Goal: Task Accomplishment & Management: Complete application form

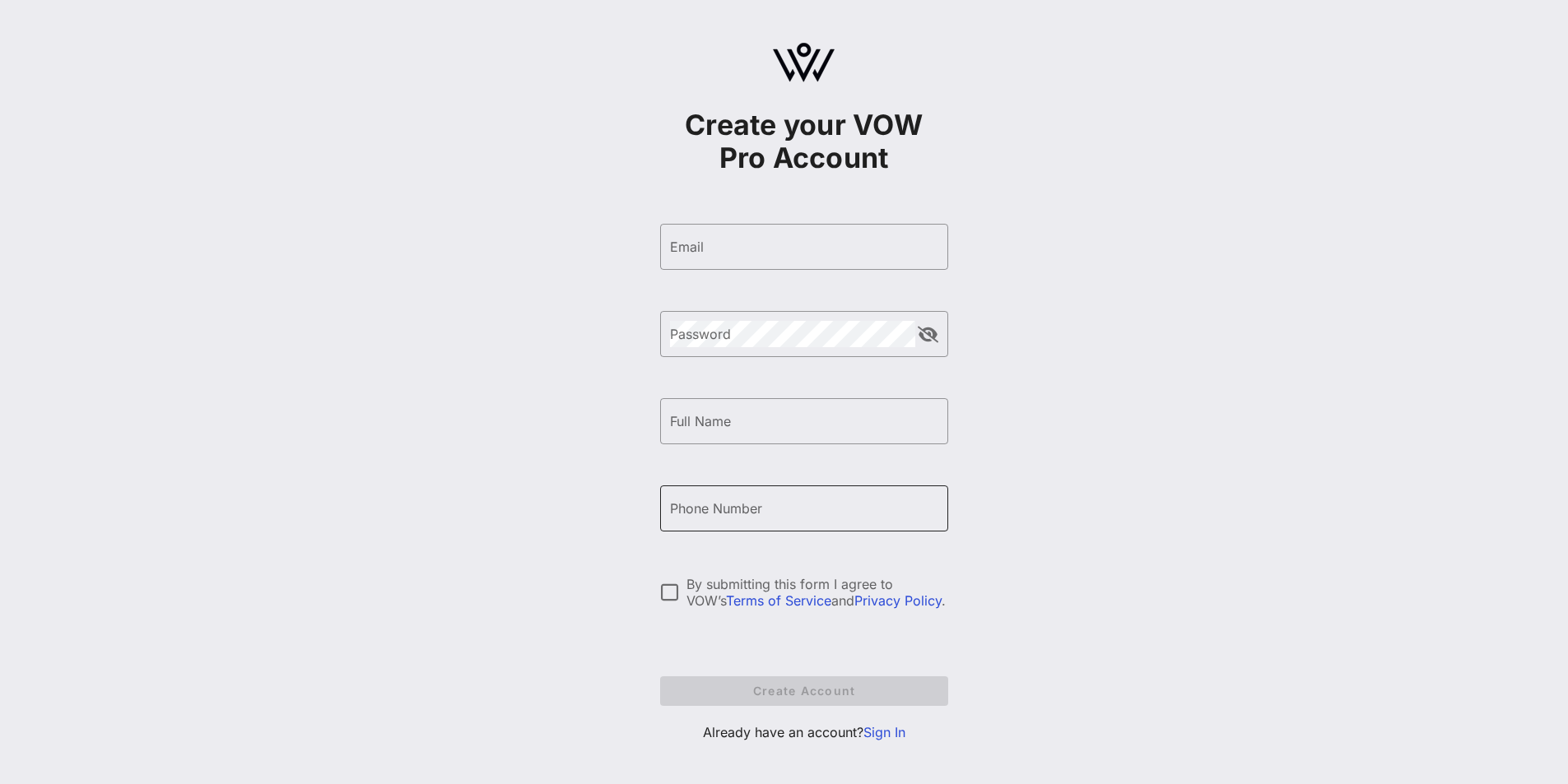
click at [772, 512] on input "Phone Number" at bounding box center [804, 508] width 268 height 26
click at [743, 498] on input "Phone Number" at bounding box center [804, 508] width 268 height 26
click at [738, 248] on input "Email" at bounding box center [804, 247] width 268 height 26
paste input "smaks67@basemindway.com"
type input "smaks67@basemindway.com"
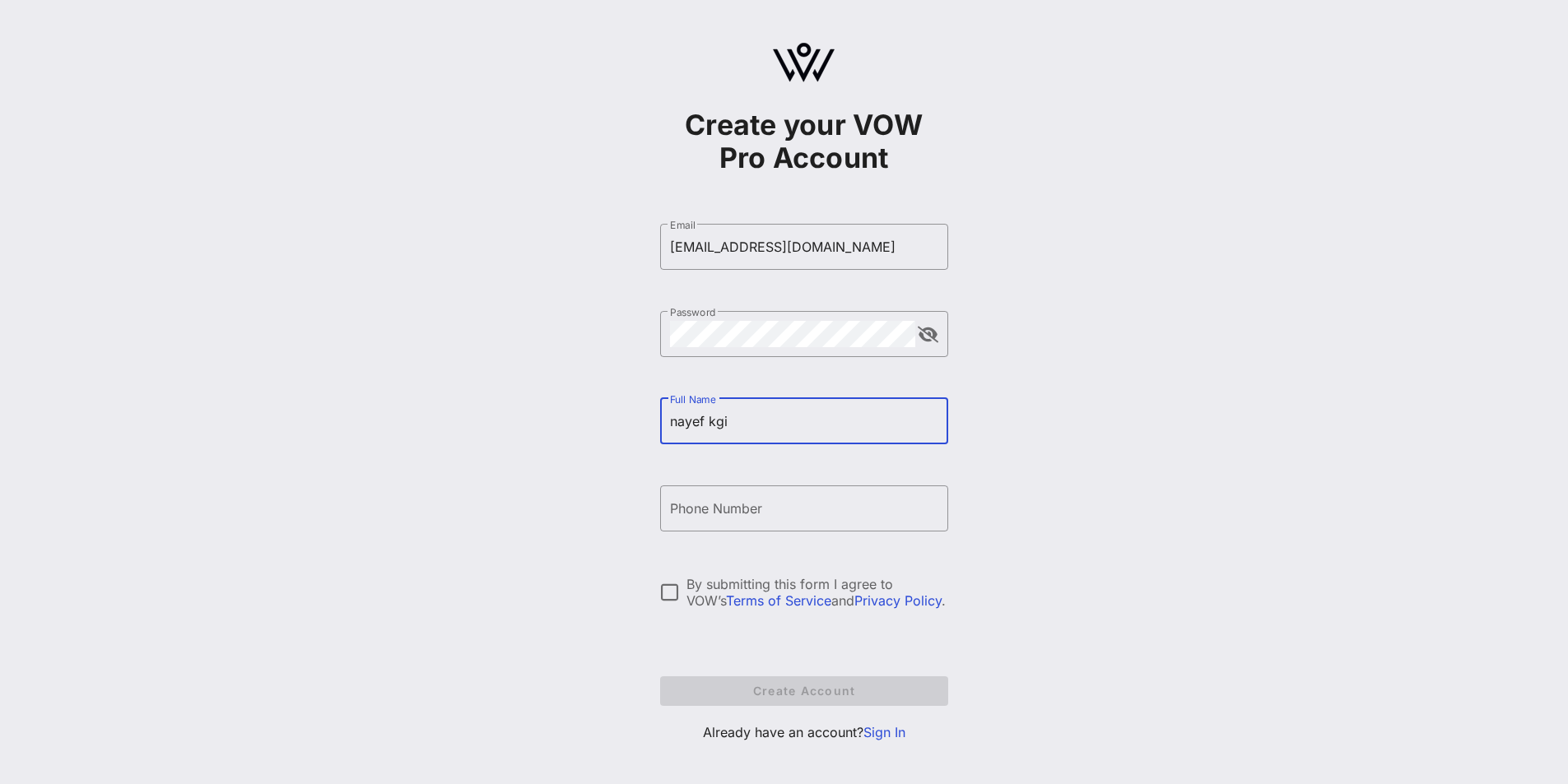
type input "nayef kgi"
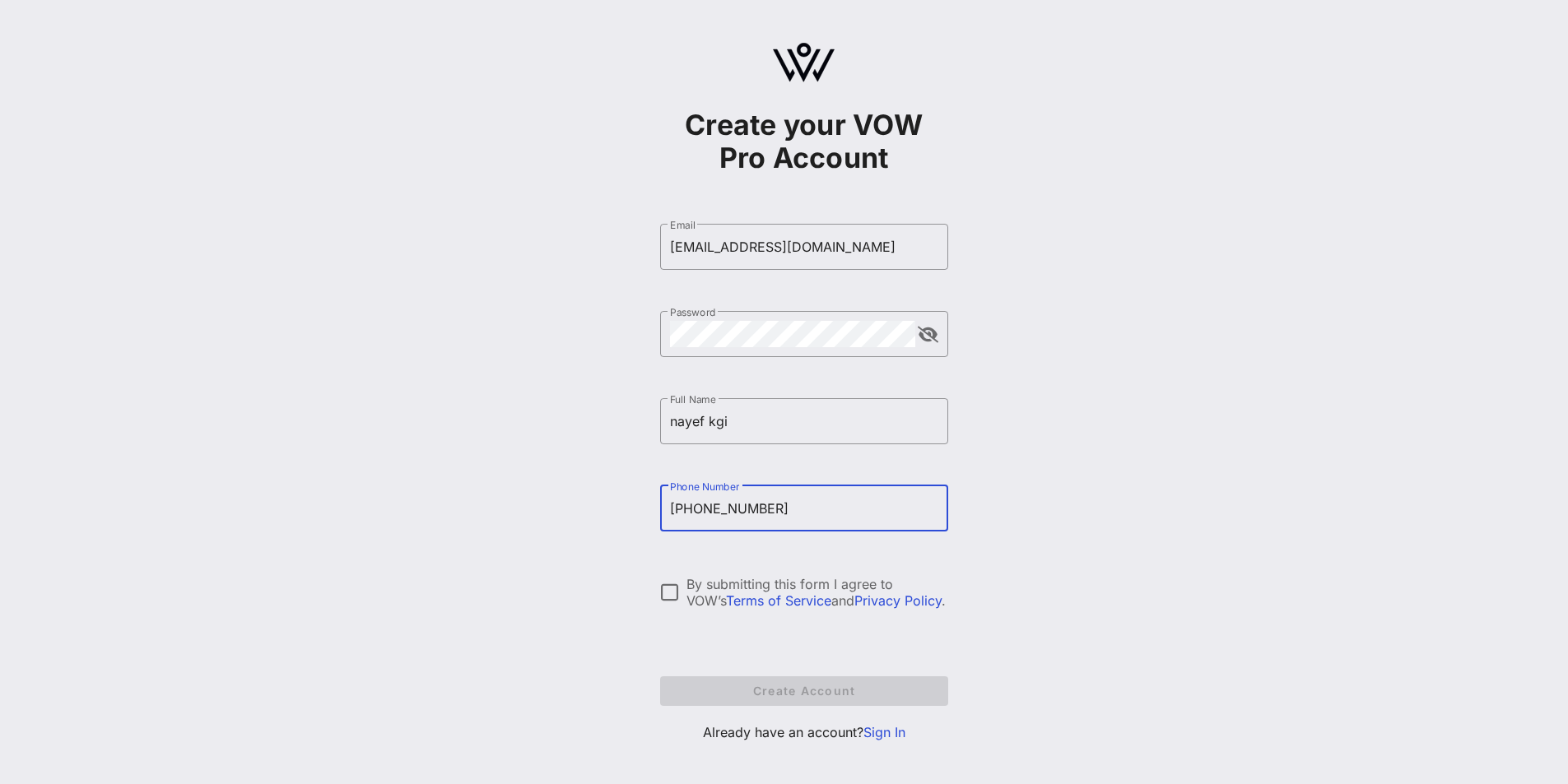
type input "+972594326773"
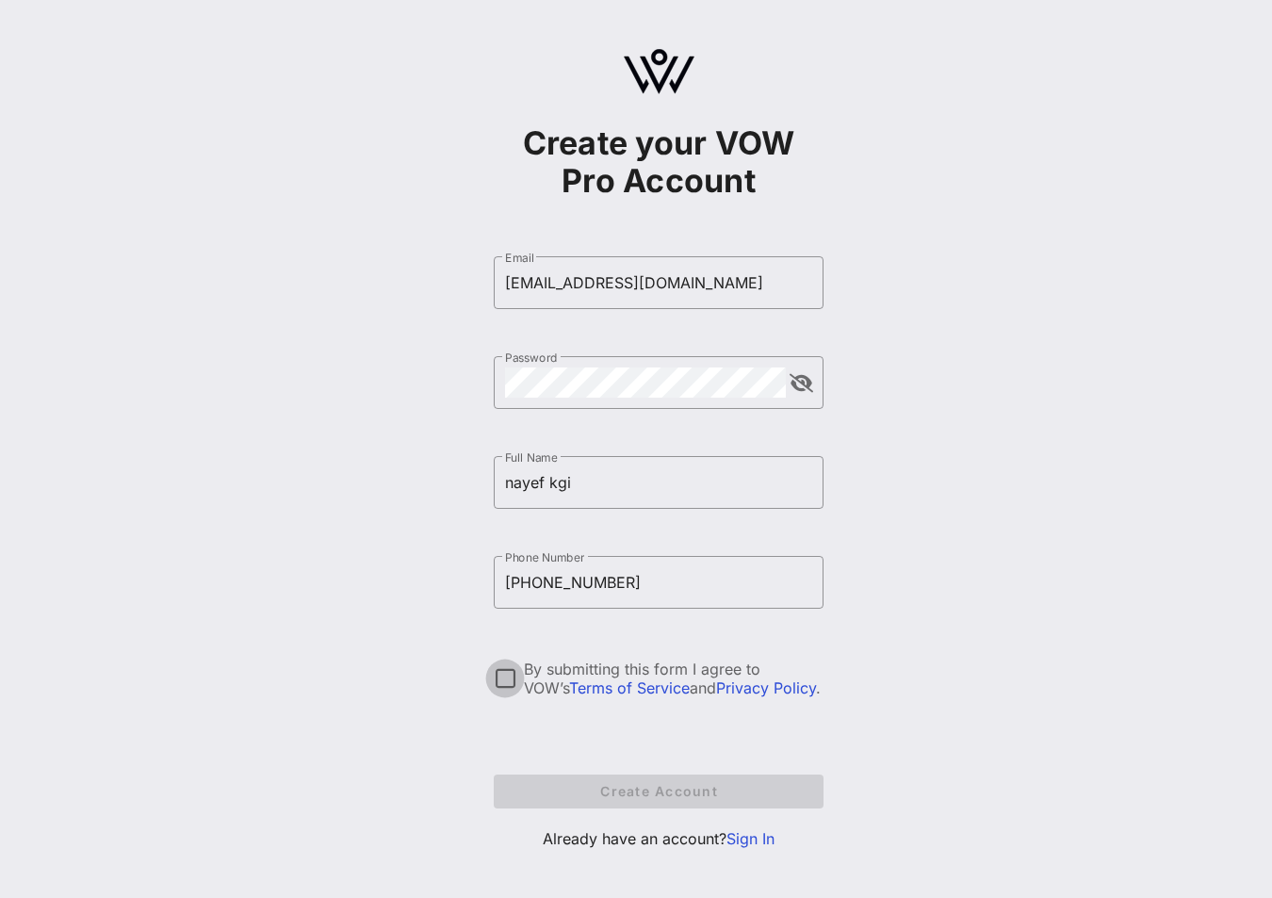
click at [498, 685] on div at bounding box center [505, 678] width 32 height 32
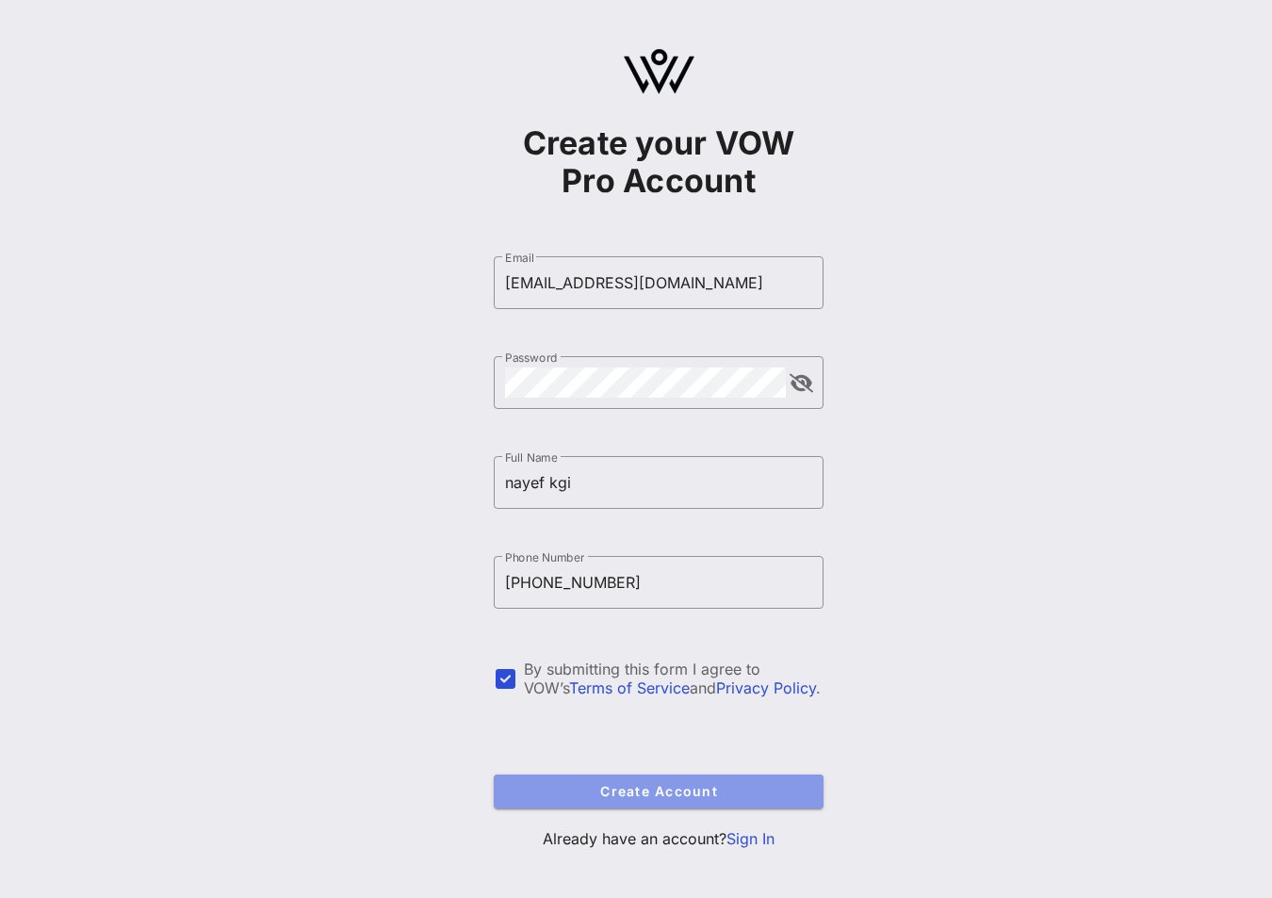
click at [701, 791] on span "Create Account" at bounding box center [659, 791] width 300 height 16
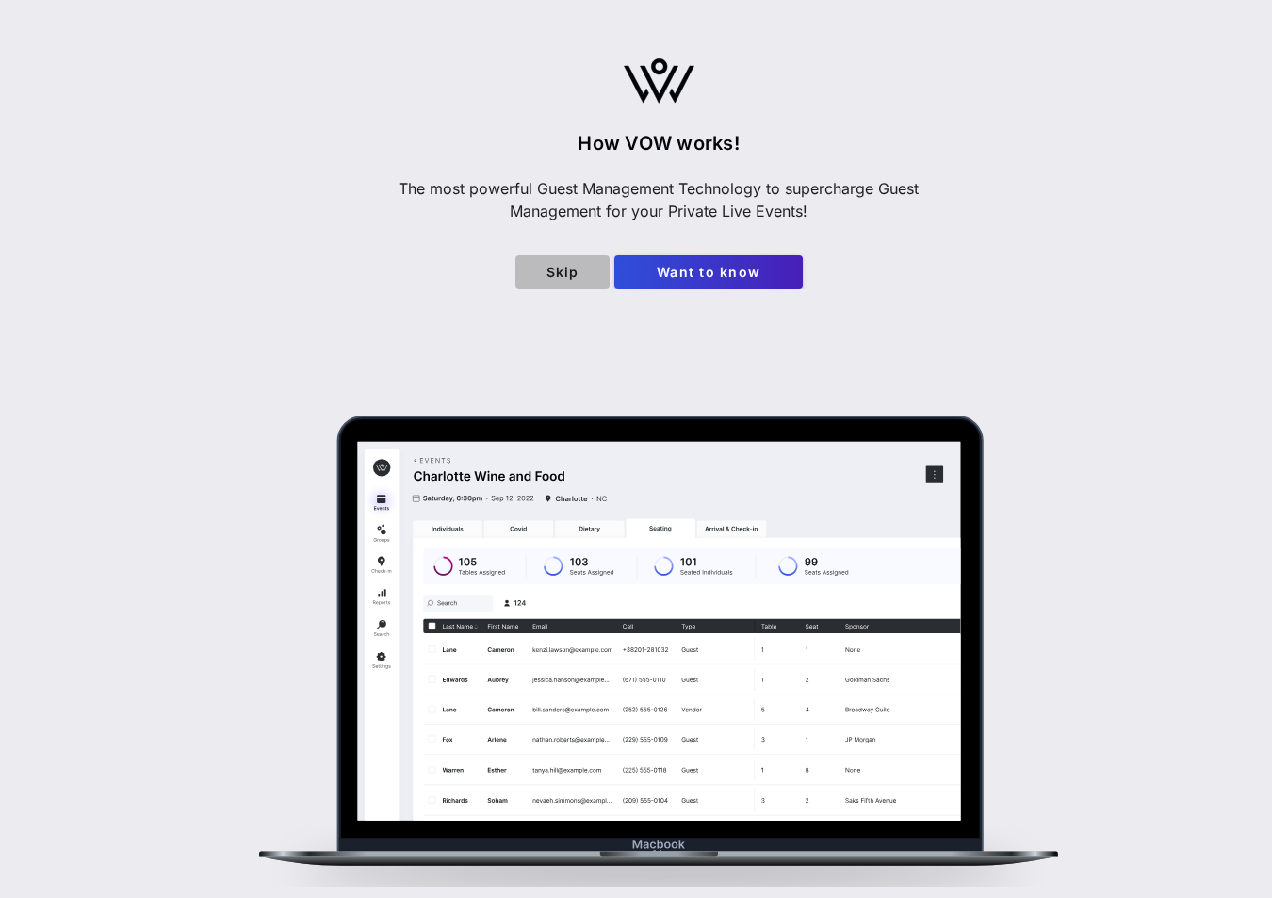
click at [574, 269] on span "Skip" at bounding box center [563, 272] width 64 height 16
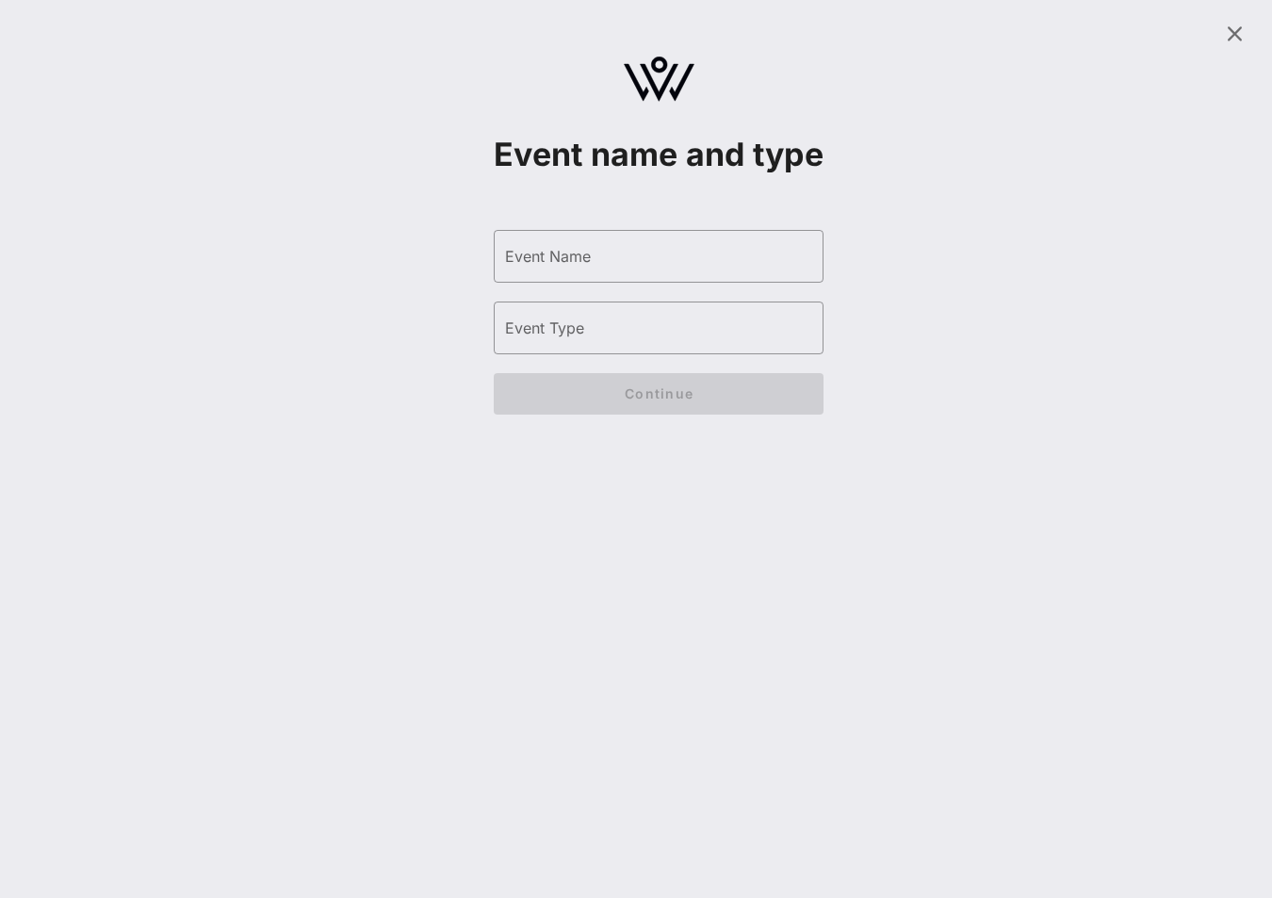
click at [874, 278] on div "Event name and type ​ Event Name ​ Event Type Continue" at bounding box center [659, 222] width 1204 height 422
click at [890, 201] on div "Event name and type ​ Event Name ​ Event Type Continue" at bounding box center [659, 222] width 1204 height 422
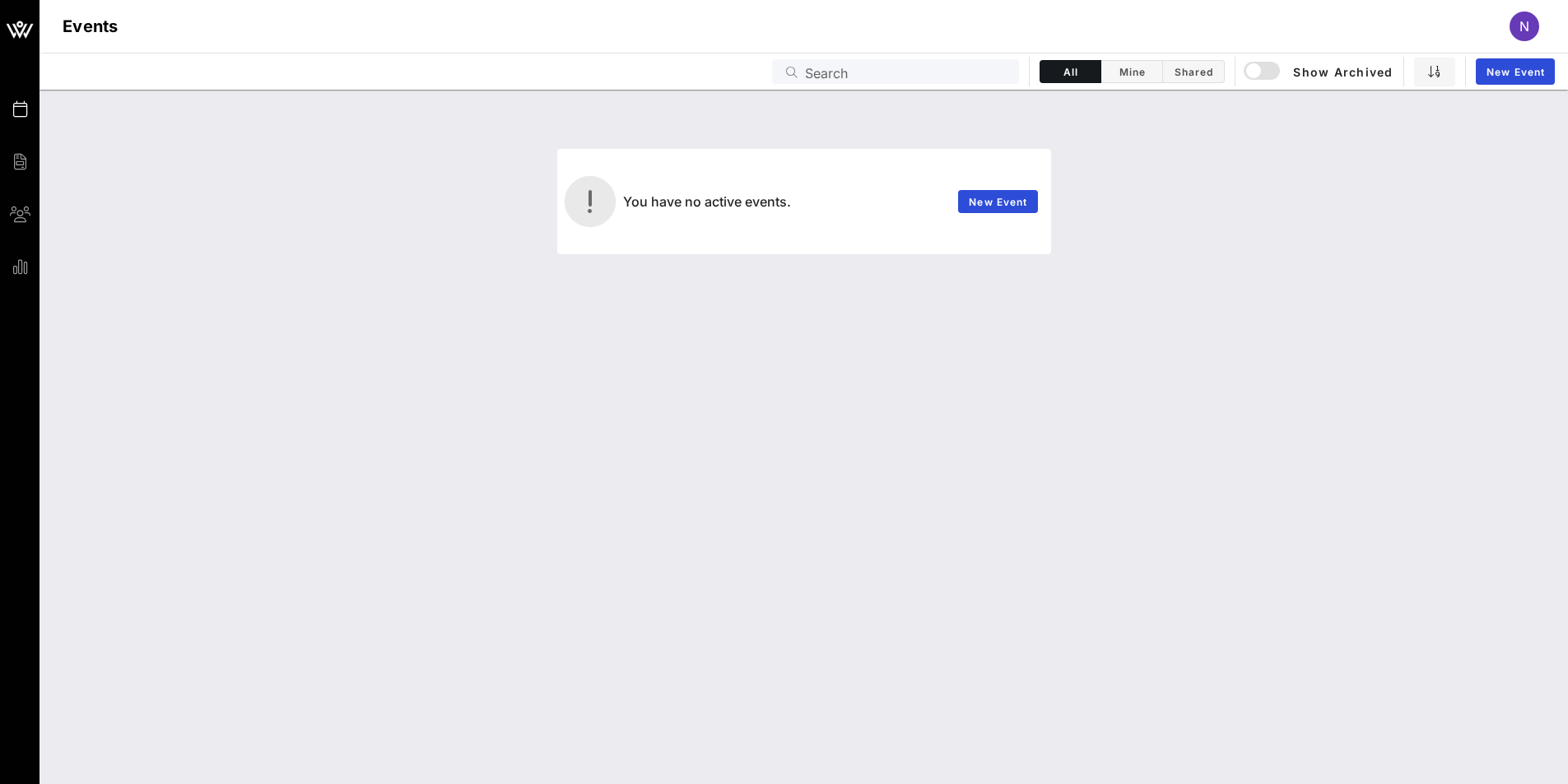
click at [1232, 287] on div "You have no active events. New Event" at bounding box center [804, 437] width 1529 height 694
